Goal: Find specific page/section: Find specific page/section

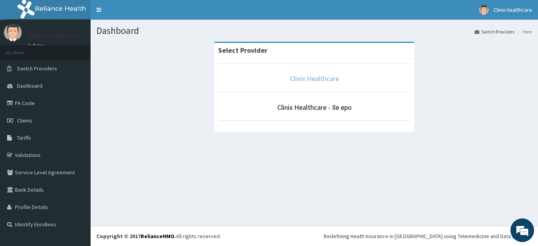
click at [307, 80] on link "Clinix Healthcare" at bounding box center [314, 78] width 49 height 9
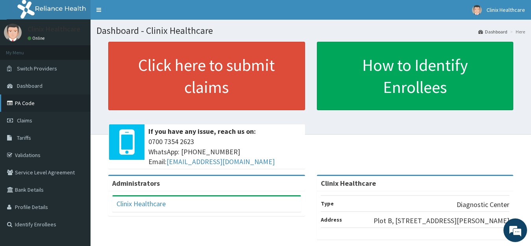
click at [26, 103] on link "PA Code" at bounding box center [45, 103] width 91 height 17
